Goal: Task Accomplishment & Management: Use online tool/utility

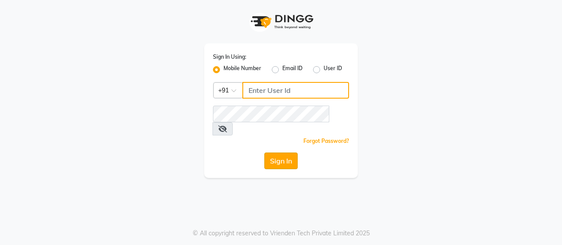
type input "8608087778"
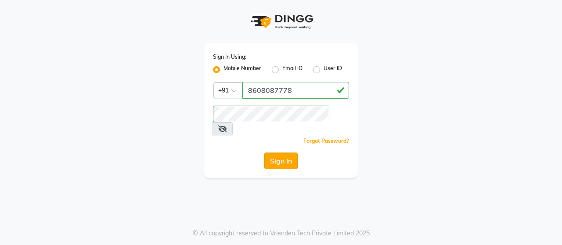
click at [290, 154] on button "Sign In" at bounding box center [280, 161] width 33 height 17
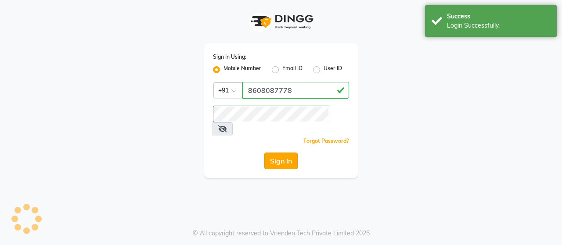
select select "service"
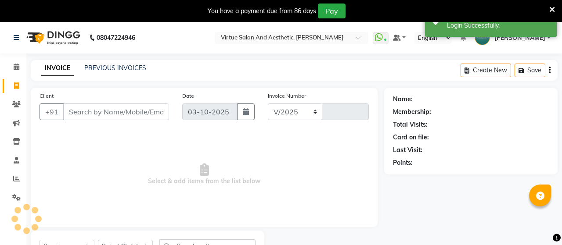
select select "4466"
type input "3992"
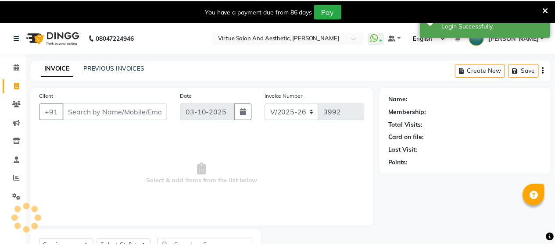
scroll to position [5, 0]
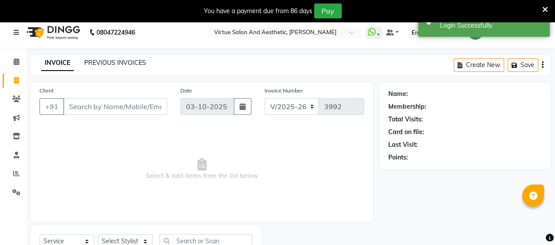
click at [114, 65] on link "PREVIOUS INVOICES" at bounding box center [115, 63] width 62 height 8
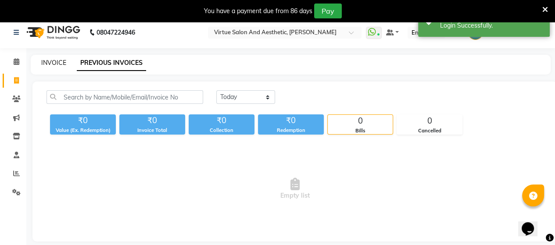
click at [60, 61] on link "INVOICE" at bounding box center [53, 63] width 25 height 8
select select "4466"
select select "service"
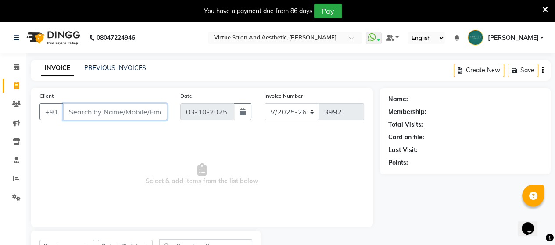
click at [131, 110] on input "Client" at bounding box center [115, 112] width 104 height 17
click at [93, 112] on input "Client" at bounding box center [115, 112] width 104 height 17
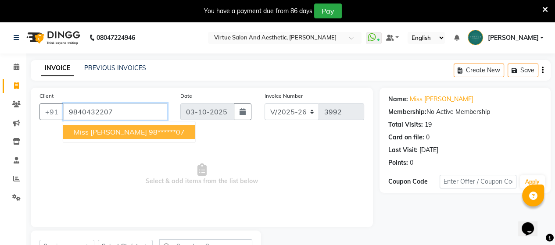
drag, startPoint x: 68, startPoint y: 112, endPoint x: 180, endPoint y: 108, distance: 111.9
click at [163, 108] on input "9840432207" at bounding box center [115, 112] width 104 height 17
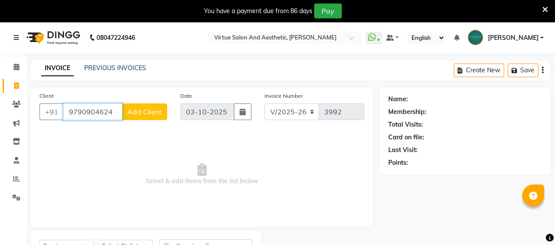
drag, startPoint x: 65, startPoint y: 113, endPoint x: 125, endPoint y: 114, distance: 60.1
click at [125, 114] on div "[PHONE_NUMBER] Add Client" at bounding box center [103, 112] width 128 height 17
type input "9791557566"
click at [142, 112] on span "Add Client" at bounding box center [144, 111] width 35 height 9
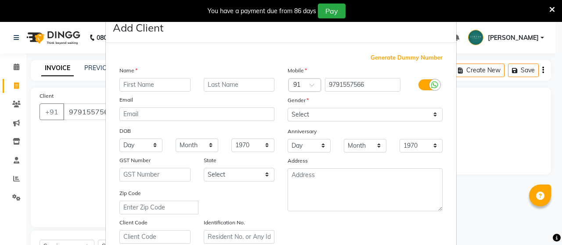
click at [142, 86] on input "text" at bounding box center [154, 85] width 71 height 14
type input "n"
type input "Narayanan"
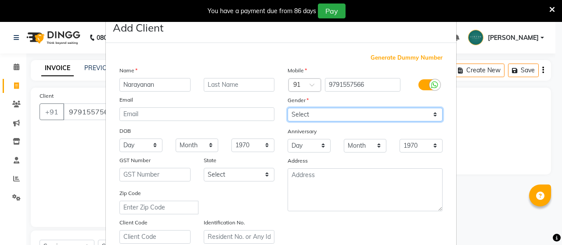
click at [309, 111] on select "Select [DEMOGRAPHIC_DATA] [DEMOGRAPHIC_DATA] Other Prefer Not To Say" at bounding box center [364, 115] width 155 height 14
click at [287, 108] on select "Select [DEMOGRAPHIC_DATA] [DEMOGRAPHIC_DATA] Other Prefer Not To Say" at bounding box center [364, 115] width 155 height 14
drag, startPoint x: 317, startPoint y: 116, endPoint x: 302, endPoint y: 121, distance: 15.7
click at [311, 117] on select "Select [DEMOGRAPHIC_DATA] [DEMOGRAPHIC_DATA] Other Prefer Not To Say" at bounding box center [364, 115] width 155 height 14
select select "[DEMOGRAPHIC_DATA]"
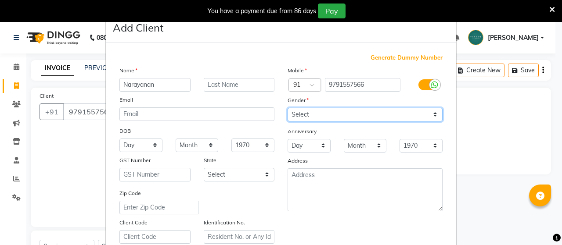
click at [287, 108] on select "Select [DEMOGRAPHIC_DATA] [DEMOGRAPHIC_DATA] Other Prefer Not To Say" at bounding box center [364, 115] width 155 height 14
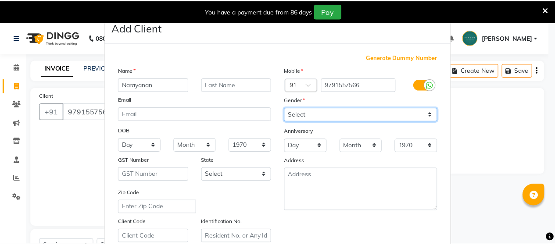
scroll to position [164, 0]
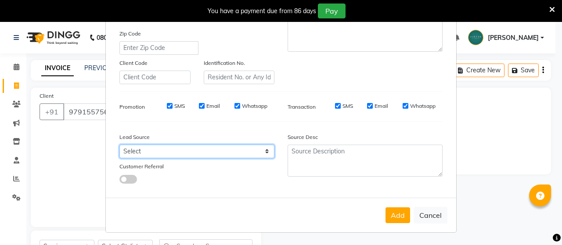
click at [163, 146] on select "Select Walk-in Referral Internet Friend Word of Mouth Advertisement Facebook Ju…" at bounding box center [196, 152] width 155 height 14
select select "30565"
click at [119, 145] on select "Select Walk-in Referral Internet Friend Word of Mouth Advertisement Facebook Ju…" at bounding box center [196, 152] width 155 height 14
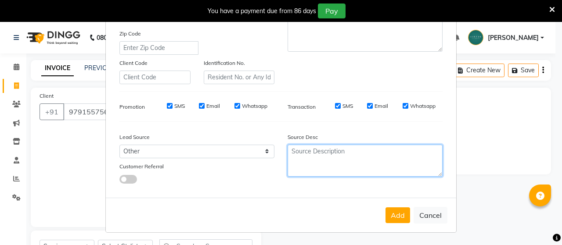
click at [308, 152] on textarea at bounding box center [364, 161] width 155 height 32
type textarea "r"
type textarea "Regular"
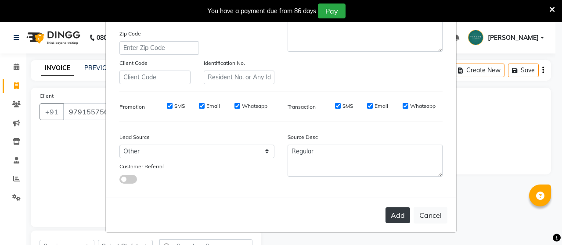
click at [398, 218] on button "Add" at bounding box center [397, 216] width 25 height 16
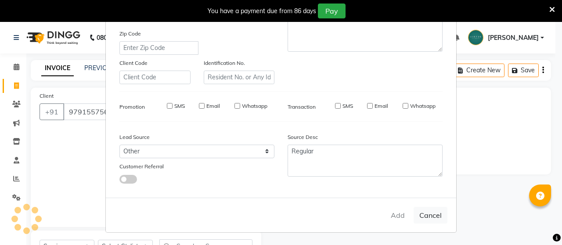
type input "97******66"
select select
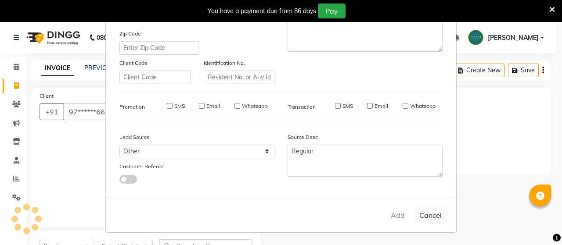
select select
checkbox input "false"
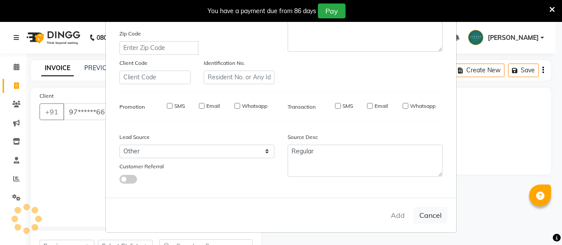
checkbox input "false"
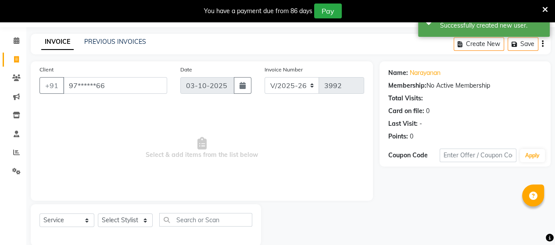
scroll to position [40, 0]
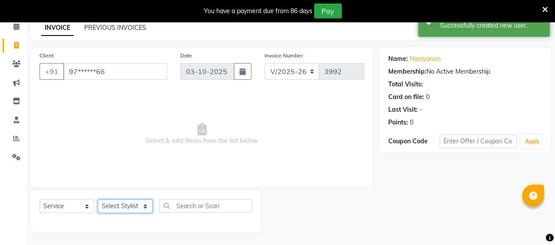
click at [118, 210] on select "Select Stylist Admin [PERSON_NAME] Apsu Auditor Ambattur [PERSON_NAME] Dingg - …" at bounding box center [125, 207] width 55 height 14
click at [125, 208] on select "Select Stylist Admin [PERSON_NAME] Apsu Auditor Ambattur [PERSON_NAME] Dingg - …" at bounding box center [125, 207] width 55 height 14
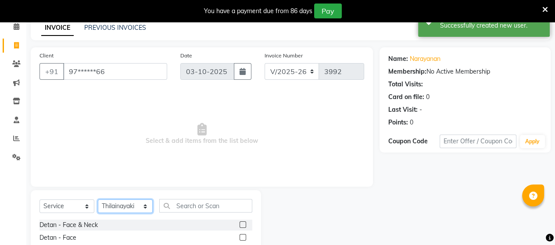
click at [125, 208] on select "Select Stylist Admin [PERSON_NAME] Apsu Auditor Ambattur [PERSON_NAME] Dingg - …" at bounding box center [125, 207] width 55 height 14
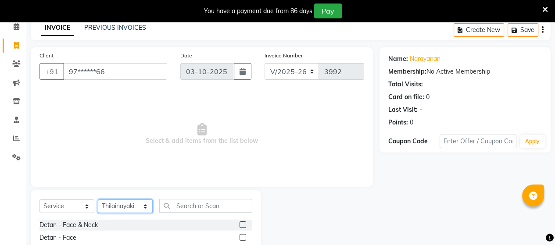
select select "25074"
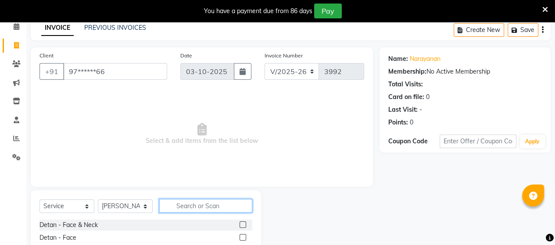
click at [184, 208] on input "text" at bounding box center [205, 206] width 93 height 14
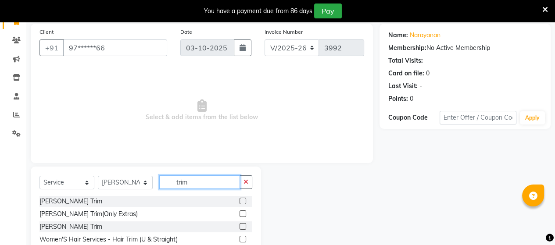
scroll to position [84, 0]
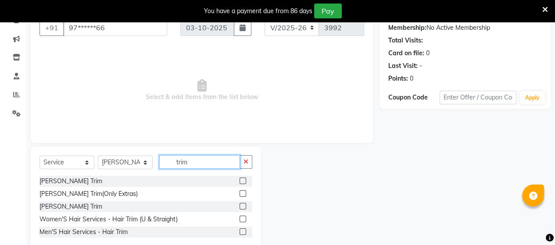
type input "trim"
click at [245, 182] on label at bounding box center [243, 181] width 7 height 7
click at [245, 182] on input "checkbox" at bounding box center [243, 182] width 6 height 6
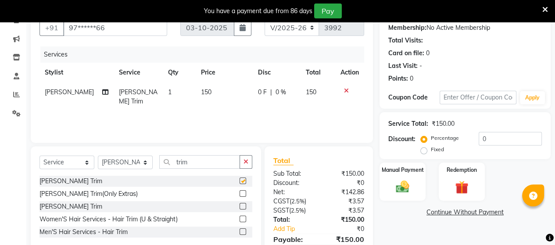
checkbox input "false"
click at [215, 97] on td "150" at bounding box center [224, 96] width 57 height 29
select select "25074"
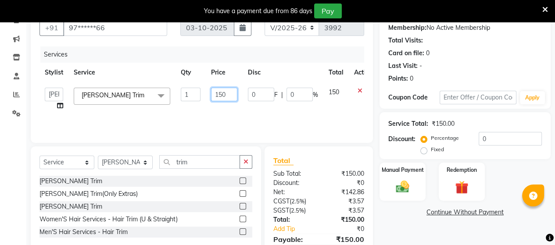
click at [222, 93] on input "150" at bounding box center [224, 95] width 26 height 14
click at [225, 92] on input "160" at bounding box center [224, 95] width 26 height 14
type input "165"
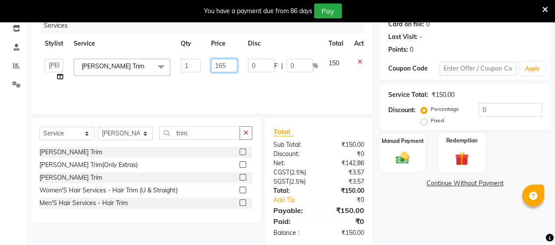
scroll to position [128, 0]
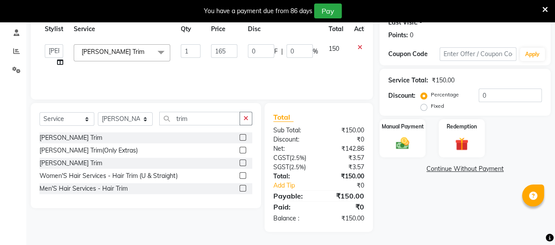
click at [433, 200] on div "Name: [PERSON_NAME] Membership: No Active Membership Total Visits: Card on file…" at bounding box center [468, 96] width 178 height 272
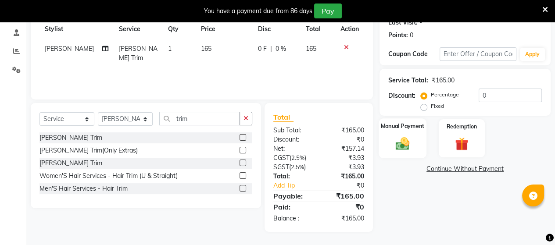
click at [405, 147] on img at bounding box center [402, 144] width 22 height 16
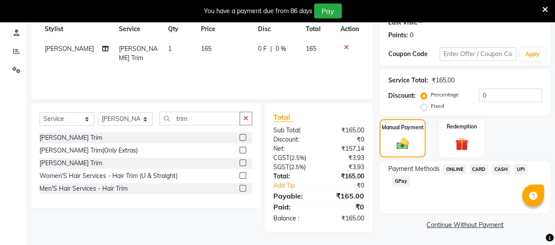
click at [499, 169] on span "CASH" at bounding box center [501, 170] width 19 height 10
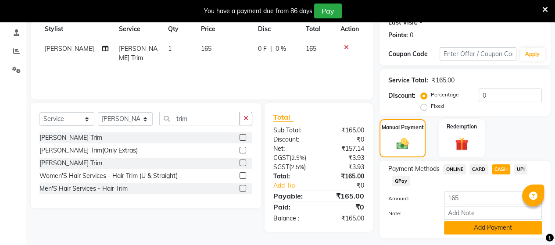
click at [490, 228] on button "Add Payment" at bounding box center [493, 228] width 98 height 14
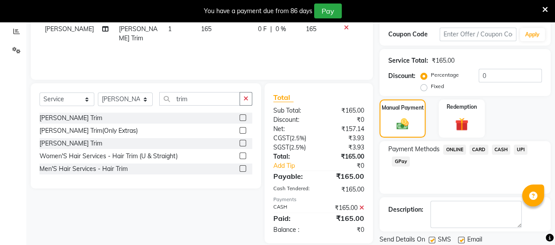
scroll to position [176, 0]
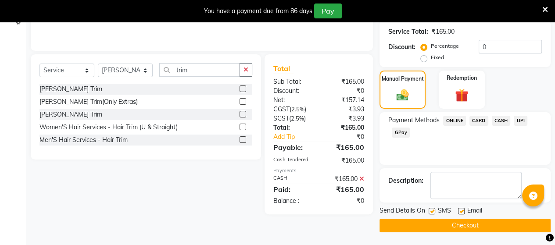
click at [491, 231] on button "Checkout" at bounding box center [464, 226] width 171 height 14
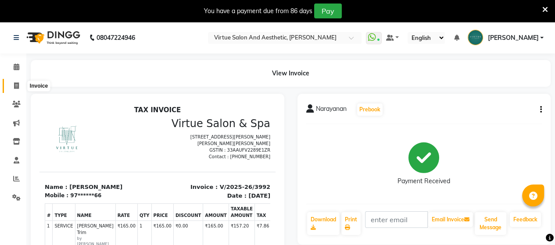
click at [15, 85] on icon at bounding box center [16, 85] width 5 height 7
select select "4466"
select select "service"
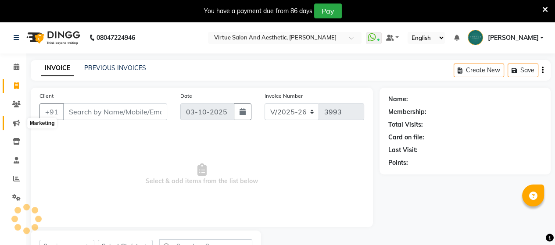
scroll to position [40, 0]
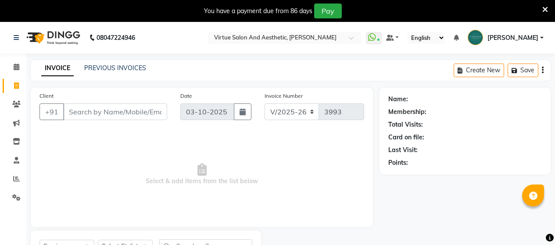
select select "4466"
select select "service"
